Goal: Check status

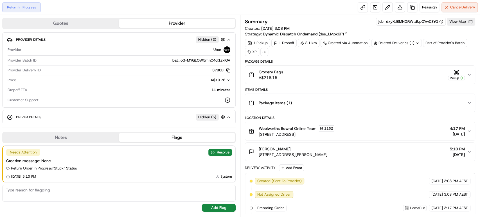
click at [379, 129] on div "Woolworths Bowral Online Team [STREET_ADDRESS] 4:17 PM [DATE]" at bounding box center [358, 132] width 219 height 12
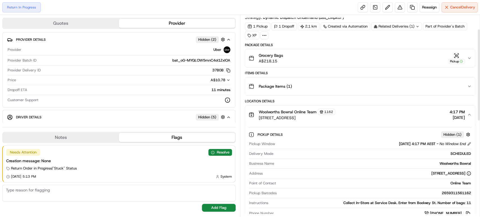
scroll to position [31, 0]
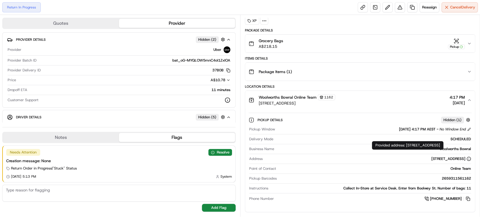
drag, startPoint x: 385, startPoint y: 160, endPoint x: 467, endPoint y: 157, distance: 81.7
click at [467, 157] on div "[STREET_ADDRESS]" at bounding box center [368, 158] width 207 height 5
copy div "[STREET_ADDRESS]"
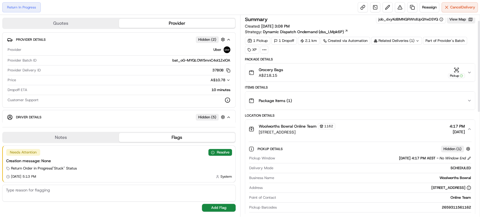
scroll to position [0, 0]
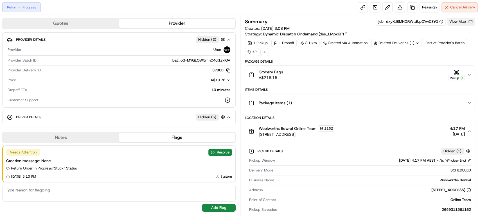
click at [460, 21] on button "View Map" at bounding box center [461, 22] width 28 height 8
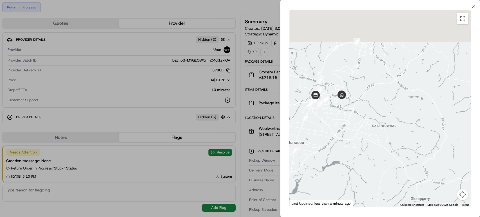
drag, startPoint x: 401, startPoint y: 73, endPoint x: 345, endPoint y: 121, distance: 74.5
click at [343, 138] on div at bounding box center [381, 108] width 182 height 197
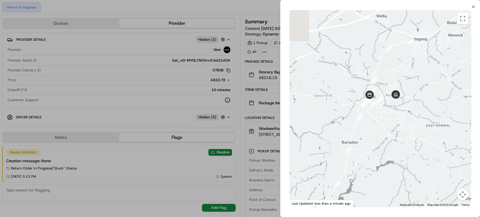
drag, startPoint x: 346, startPoint y: 117, endPoint x: 410, endPoint y: 117, distance: 64.5
click at [410, 117] on div at bounding box center [381, 108] width 182 height 197
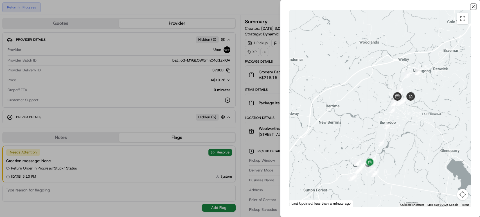
click at [473, 6] on icon "button" at bounding box center [474, 7] width 2 height 2
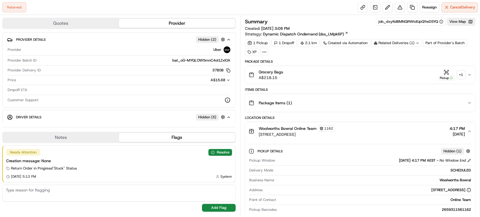
click at [363, 158] on div "[DATE] 4:17 PM AEST - No Window End" at bounding box center [374, 160] width 194 height 5
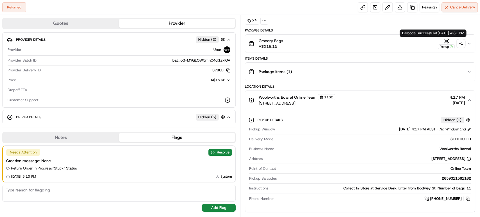
click at [457, 43] on div "+ 1" at bounding box center [461, 44] width 8 height 8
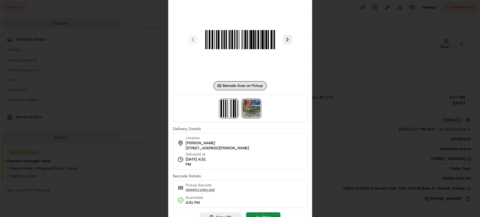
click at [248, 113] on img at bounding box center [252, 109] width 18 height 18
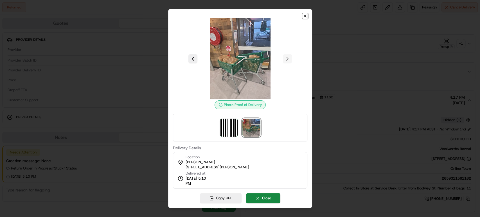
click at [304, 17] on icon "button" at bounding box center [305, 16] width 5 height 5
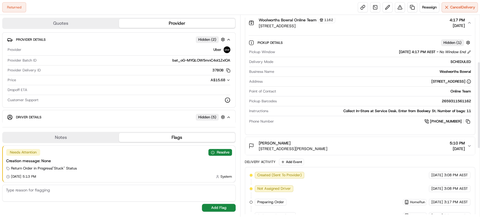
scroll to position [77, 0]
